Goal: Learn about a topic

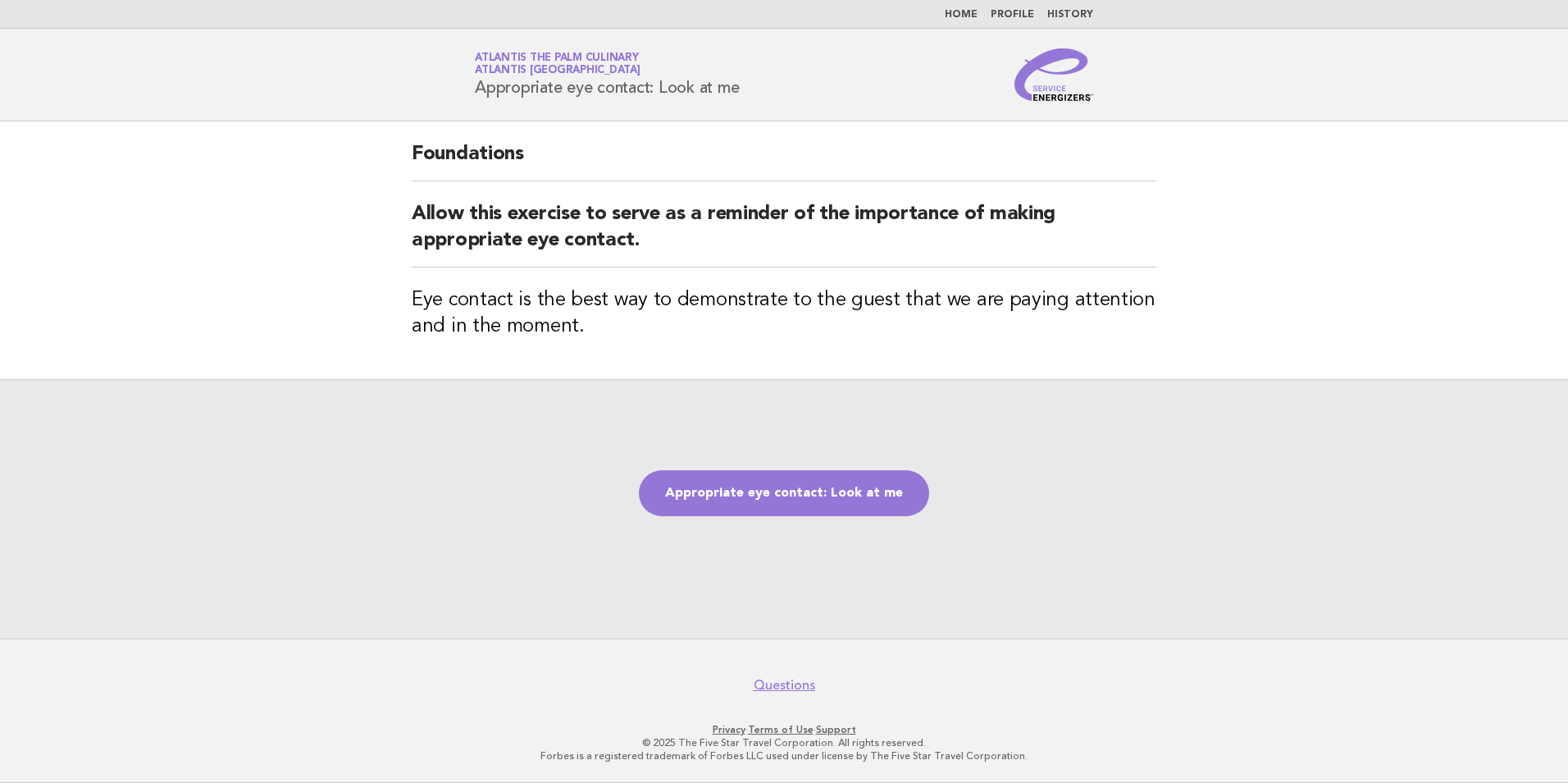
click at [973, 14] on link "Home" at bounding box center [961, 15] width 33 height 10
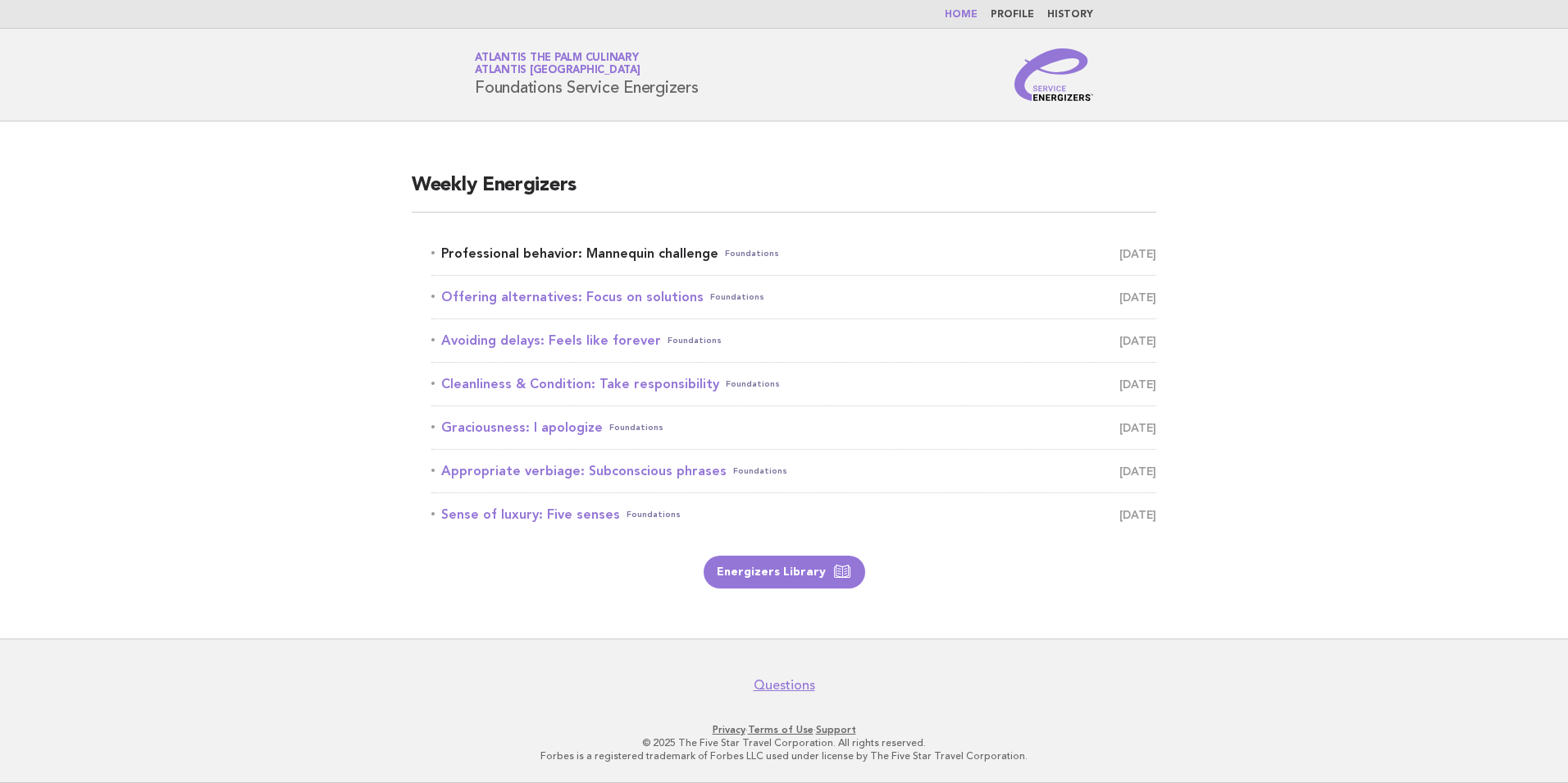
click at [602, 249] on link "Professional behavior: Mannequin challenge Foundations September 5" at bounding box center [794, 253] width 725 height 23
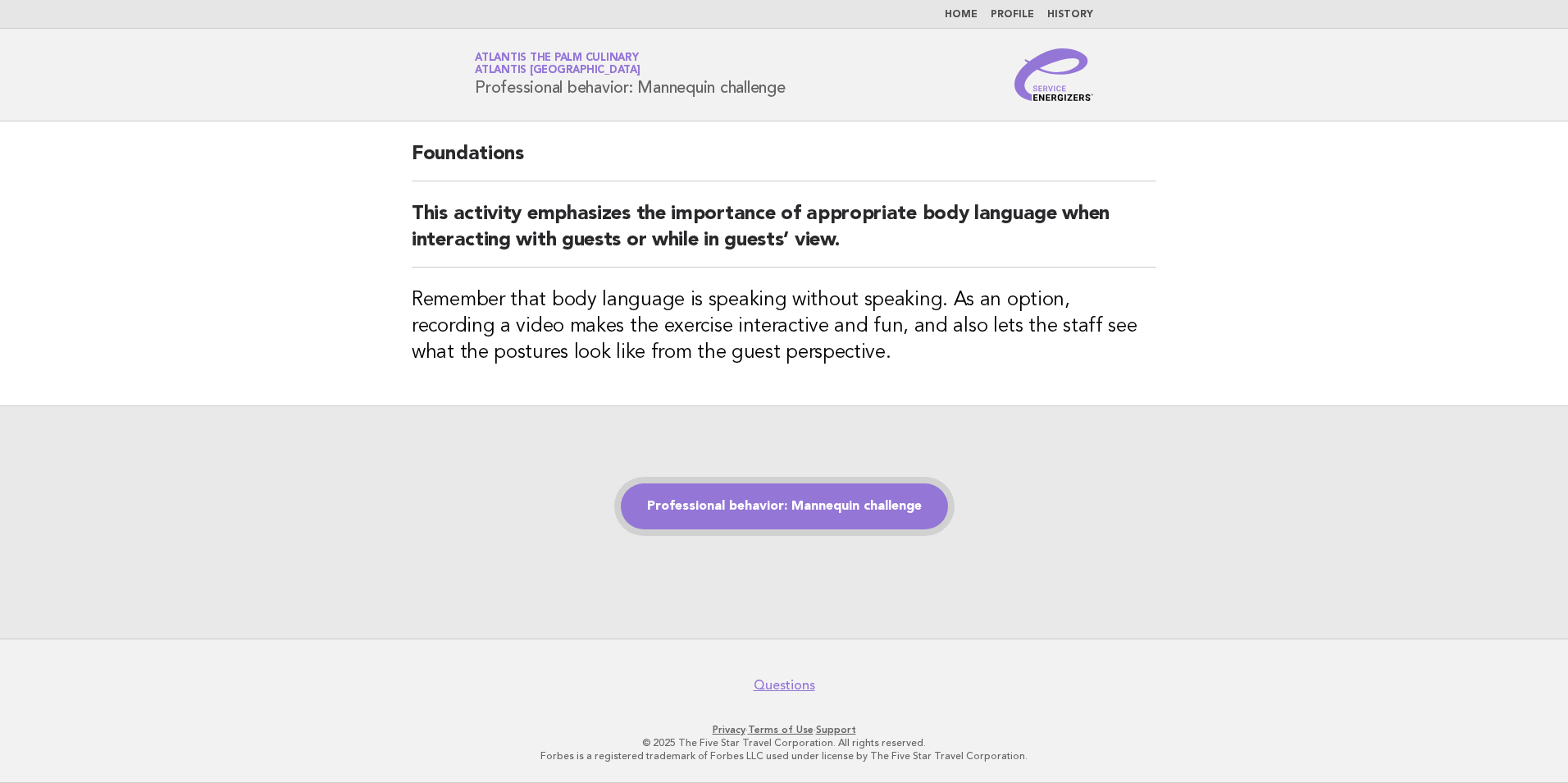
click at [832, 519] on link "Professional behavior: Mannequin challenge" at bounding box center [784, 506] width 327 height 46
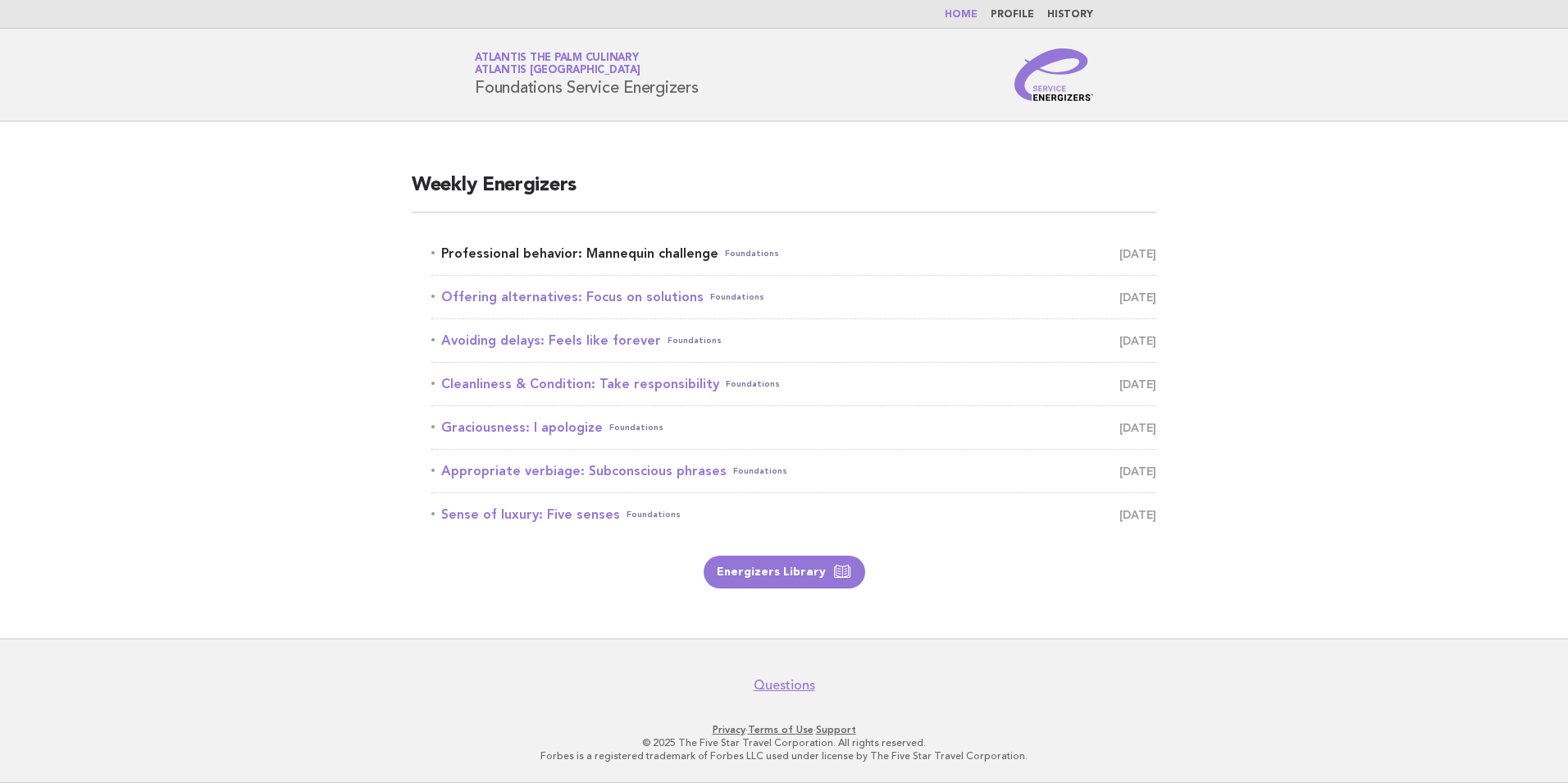
click at [650, 255] on link "Professional behavior: Mannequin challenge Foundations September 5" at bounding box center [794, 253] width 725 height 23
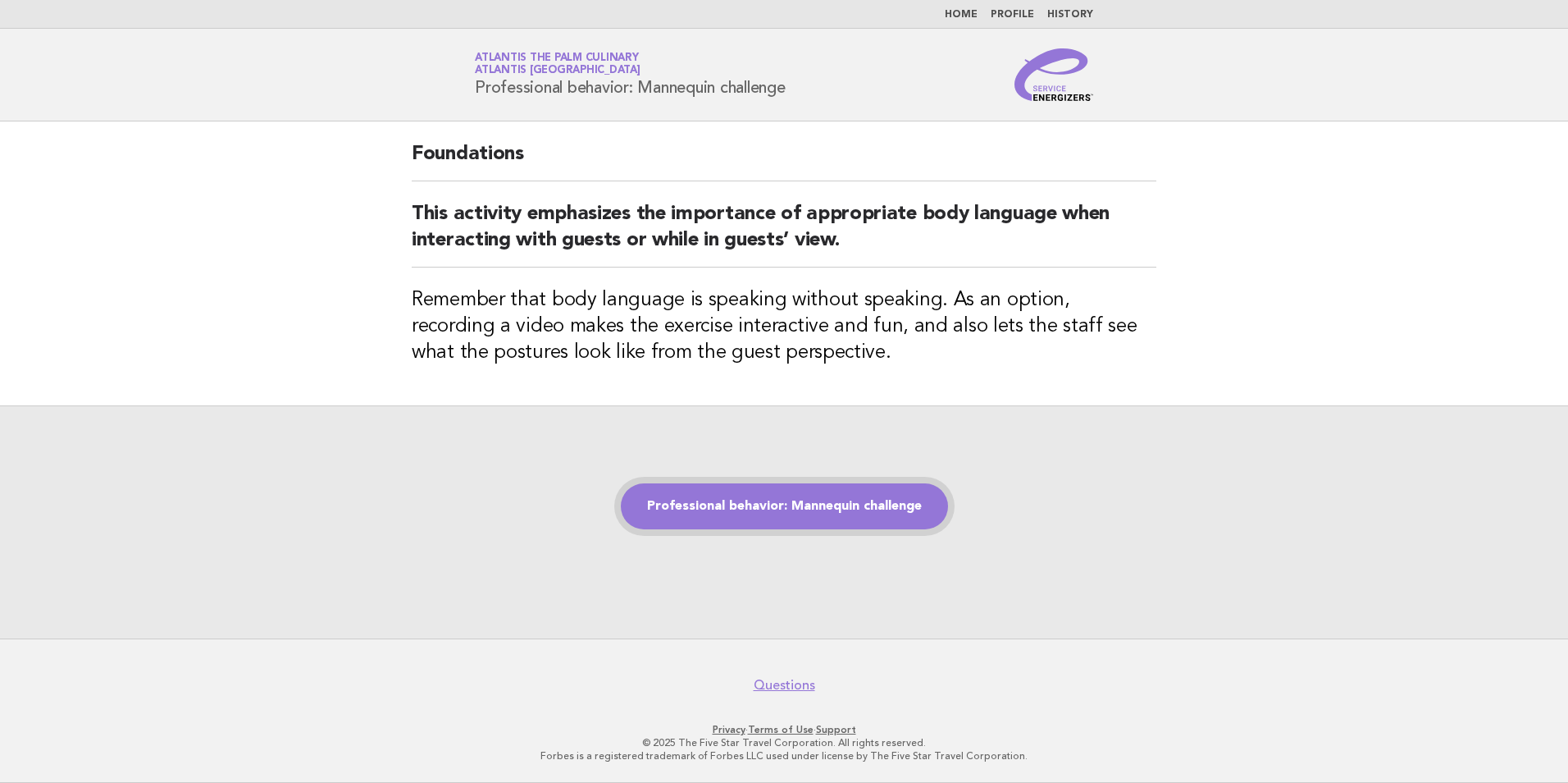
click at [805, 512] on link "Professional behavior: Mannequin challenge" at bounding box center [784, 506] width 327 height 46
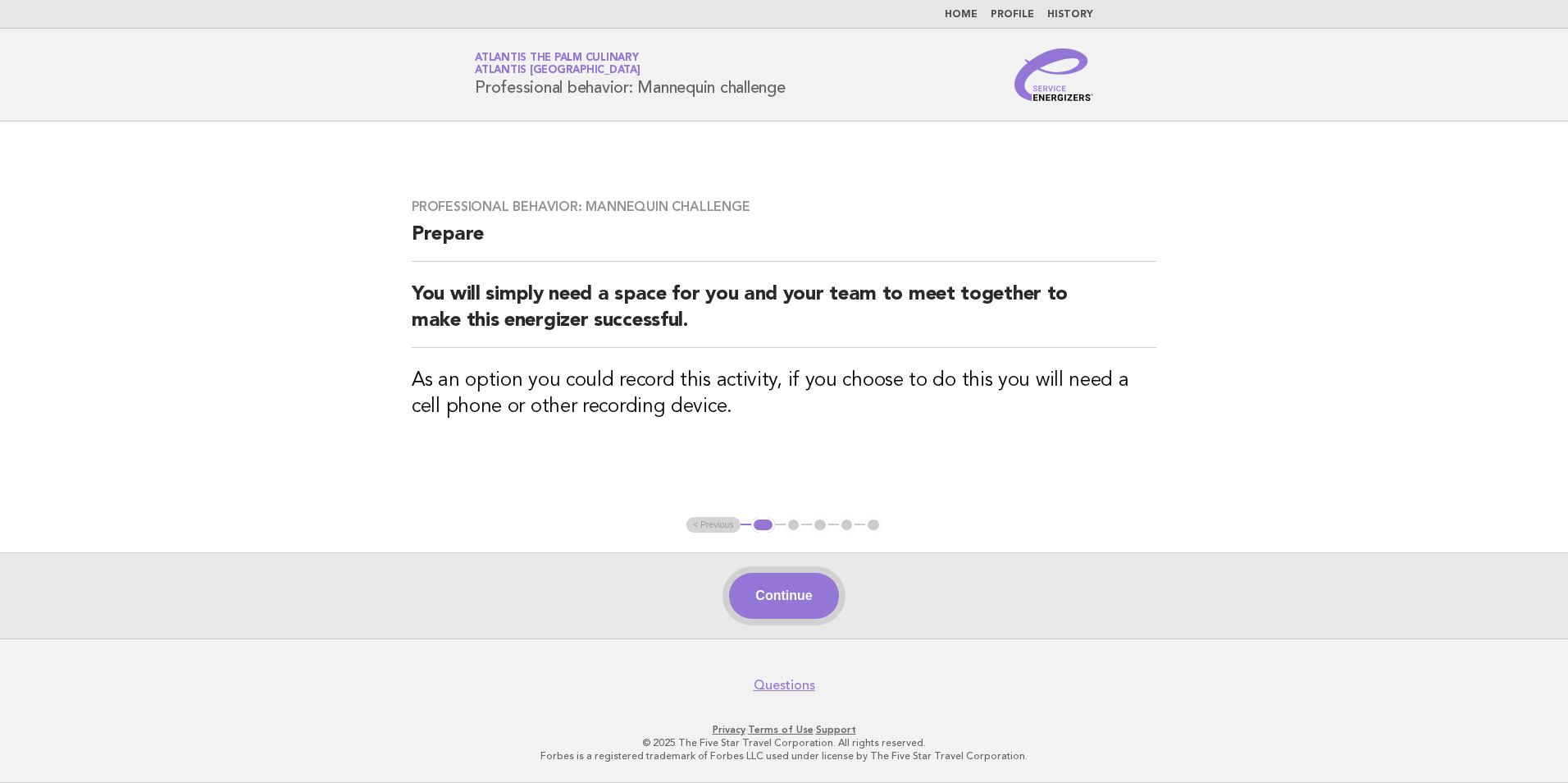
click at [778, 589] on button "Continue" at bounding box center [784, 595] width 109 height 46
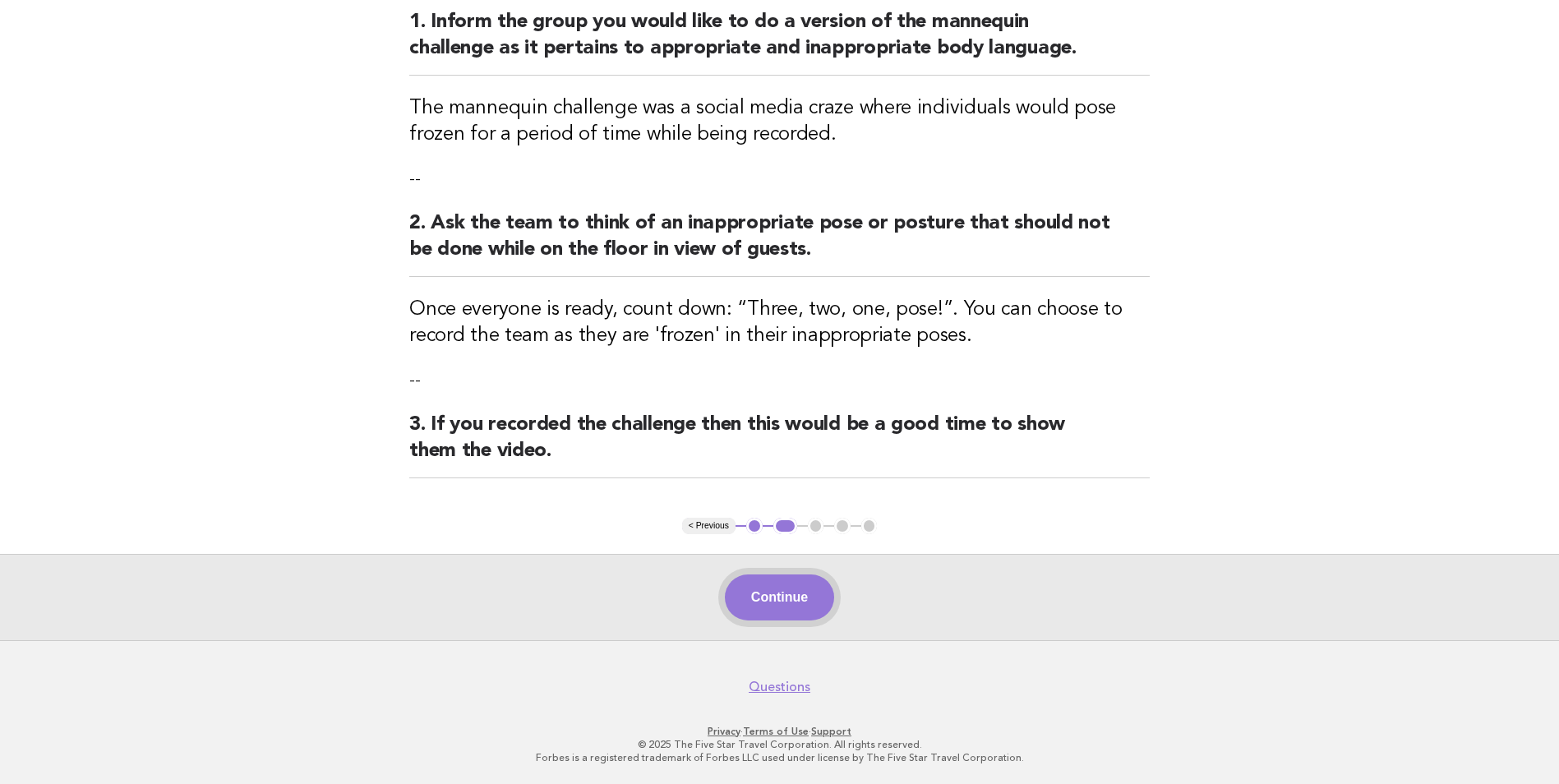
click at [812, 594] on button "Continue" at bounding box center [779, 597] width 109 height 46
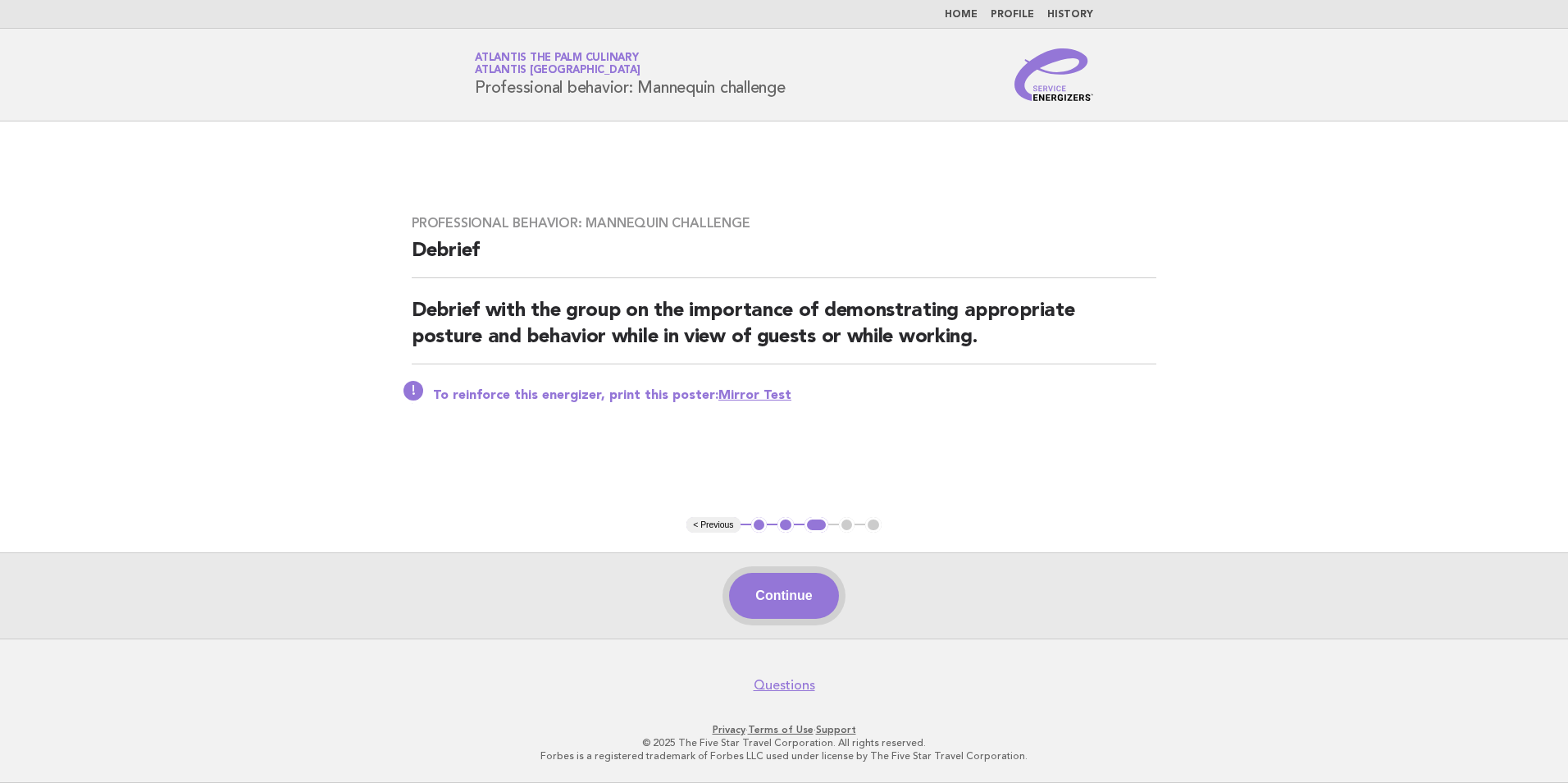
click at [812, 602] on button "Continue" at bounding box center [784, 595] width 109 height 46
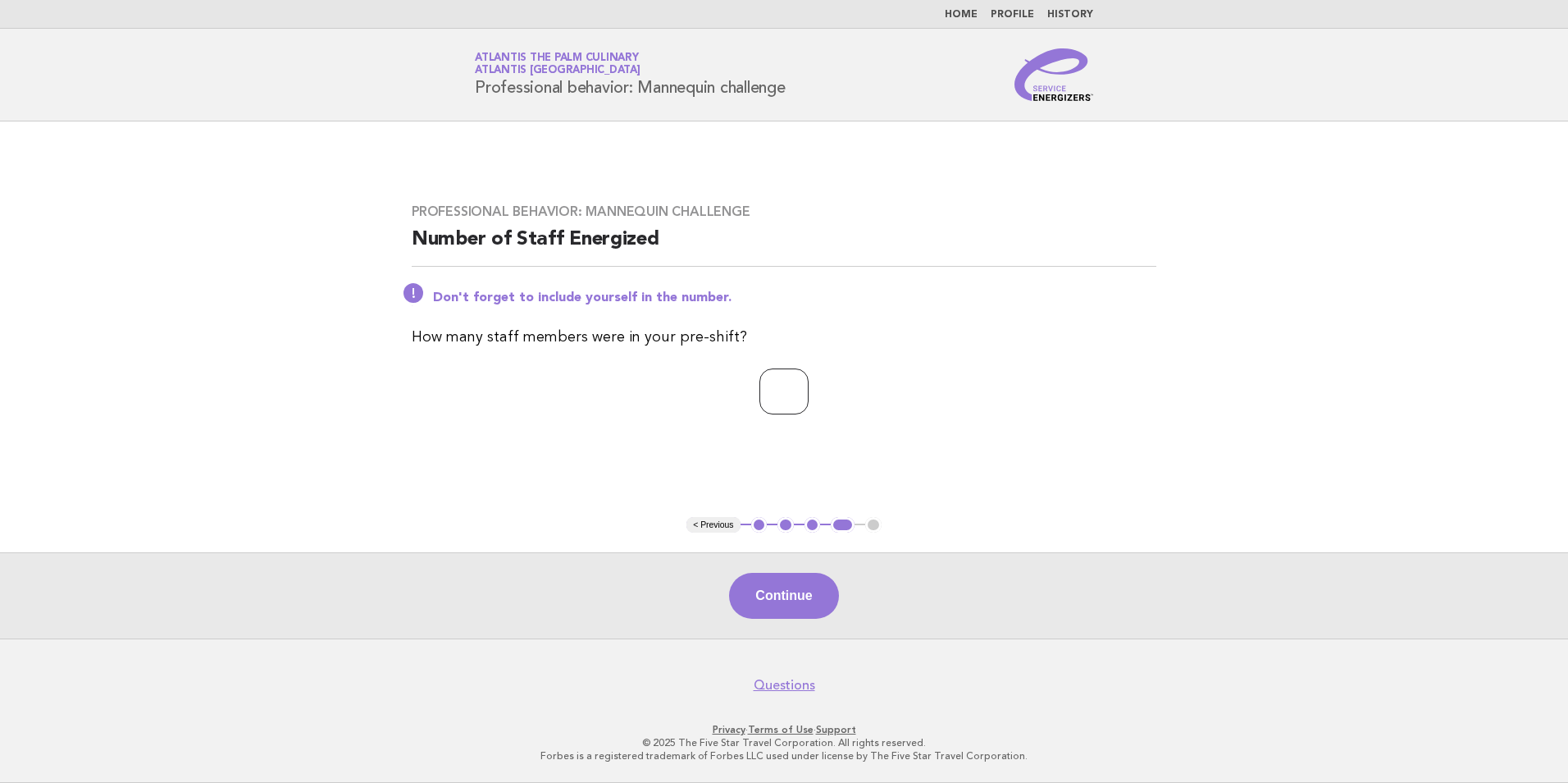
type input "*"
click at [809, 389] on input "*" at bounding box center [784, 392] width 49 height 46
type input "*"
click at [785, 594] on button "Continue" at bounding box center [784, 595] width 109 height 46
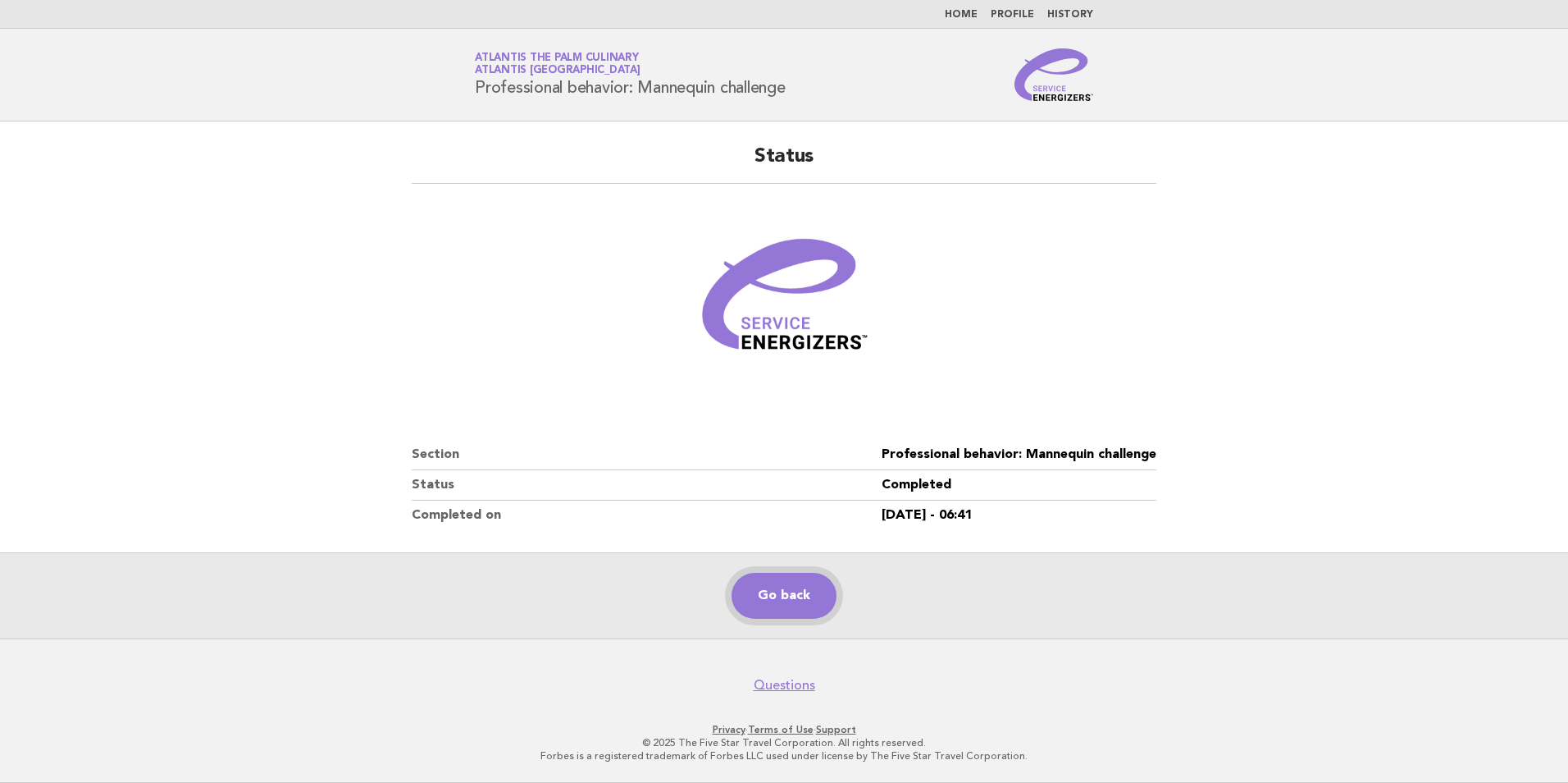
click at [811, 592] on link "Go back" at bounding box center [784, 595] width 105 height 46
